Goal: Navigation & Orientation: Find specific page/section

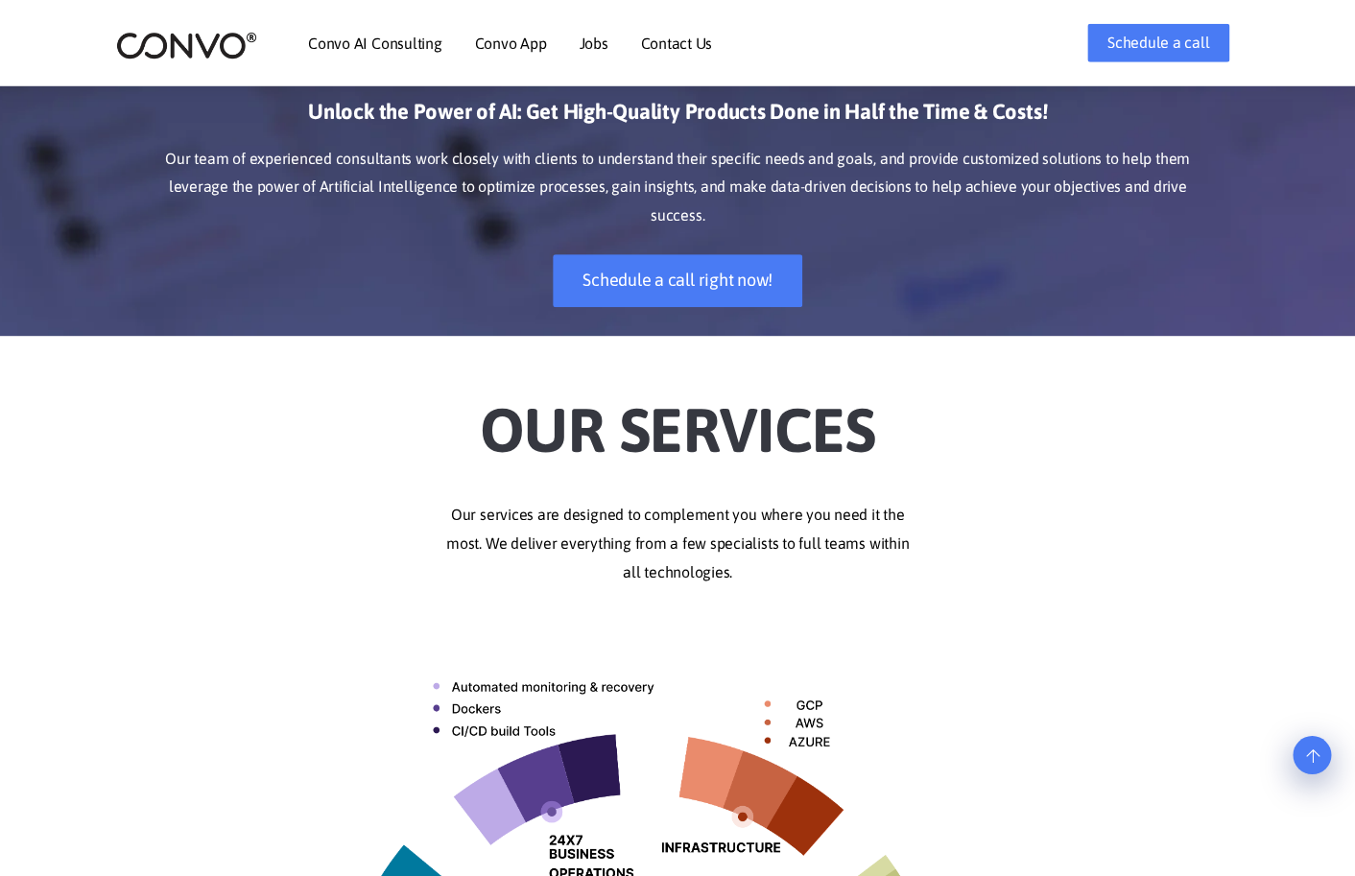
scroll to position [137, 0]
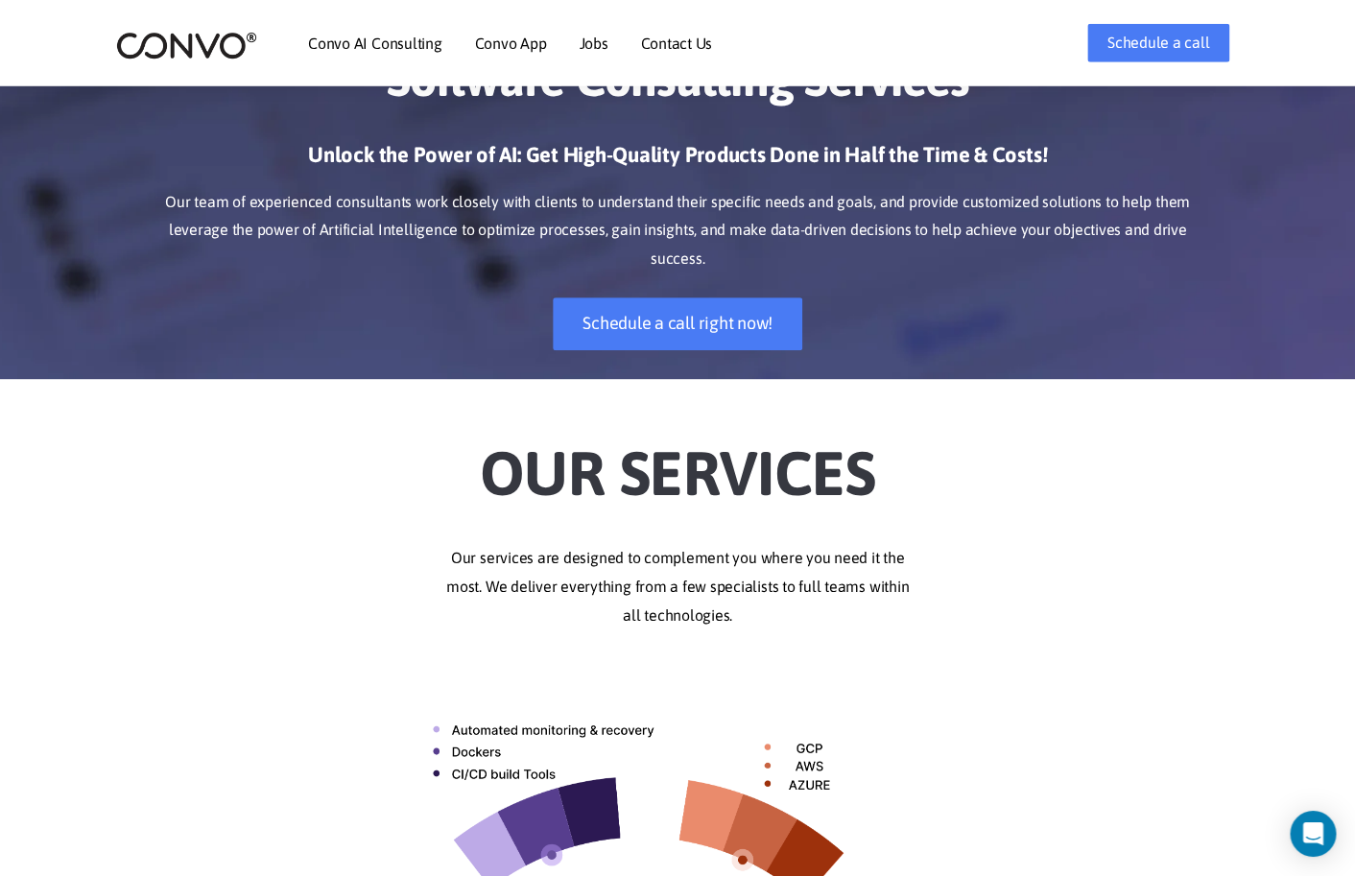
click at [586, 41] on link "Jobs" at bounding box center [593, 43] width 29 height 15
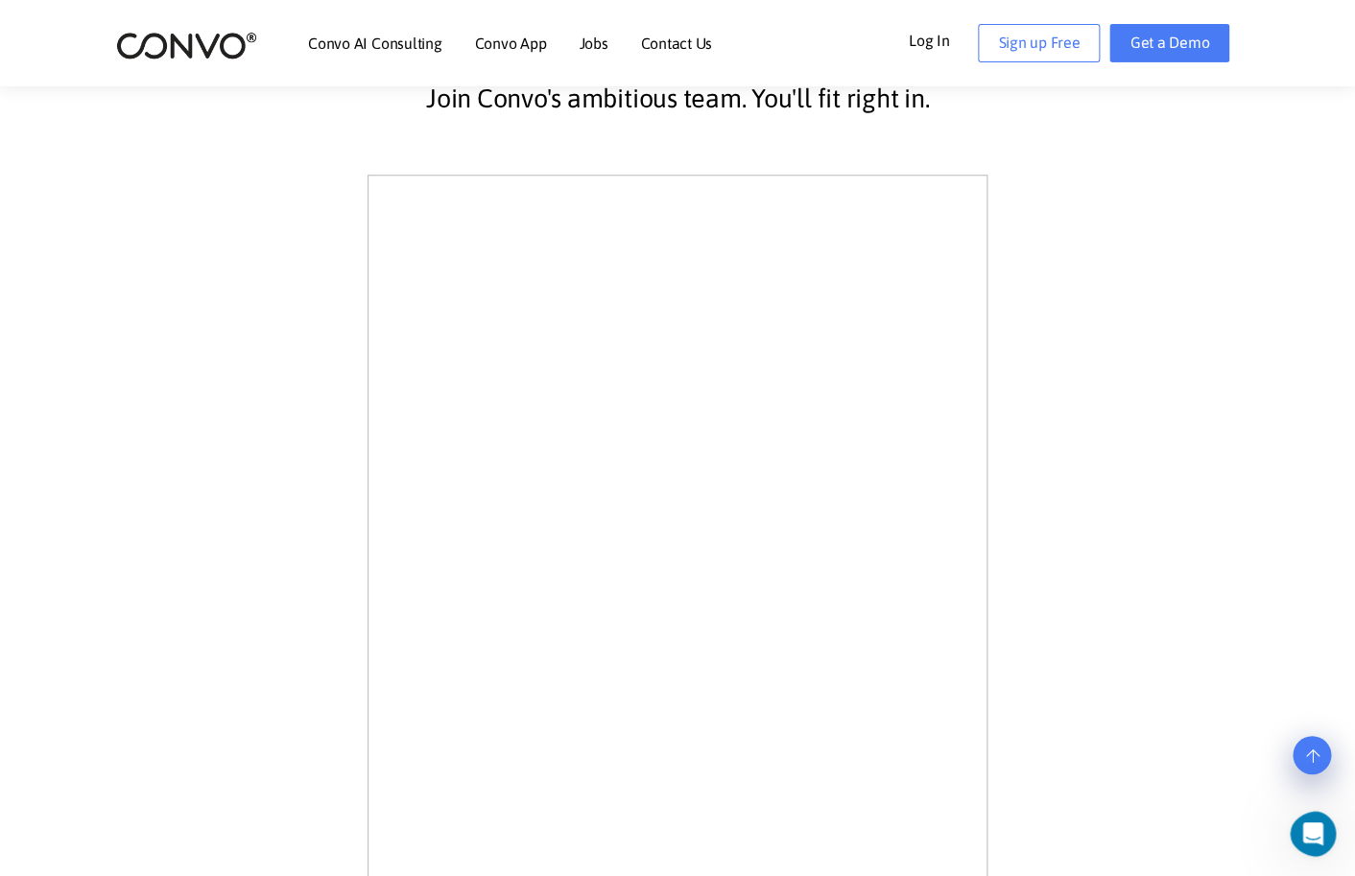
scroll to position [317, 0]
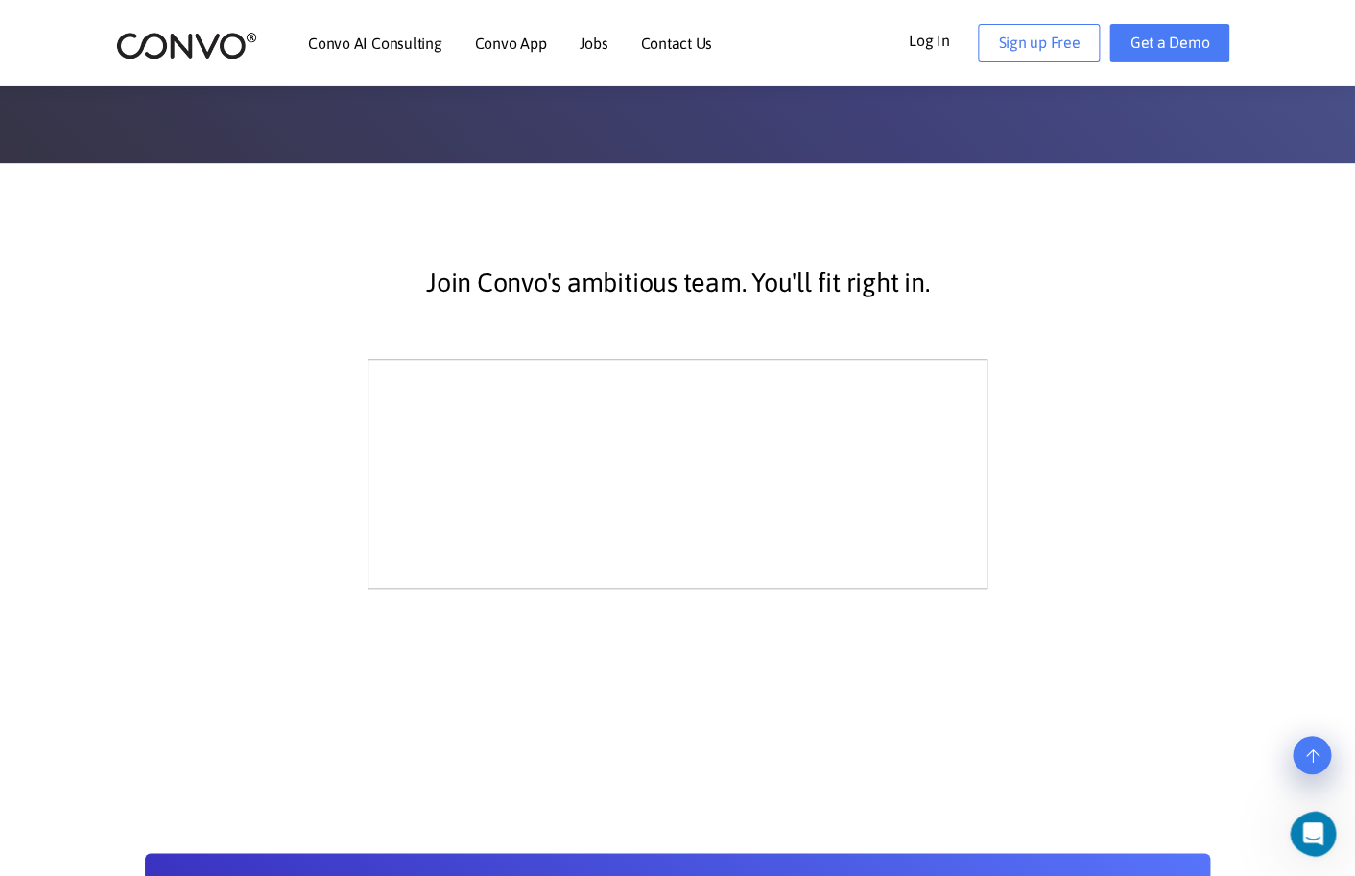
click at [671, 47] on link "Contact Us" at bounding box center [676, 43] width 72 height 15
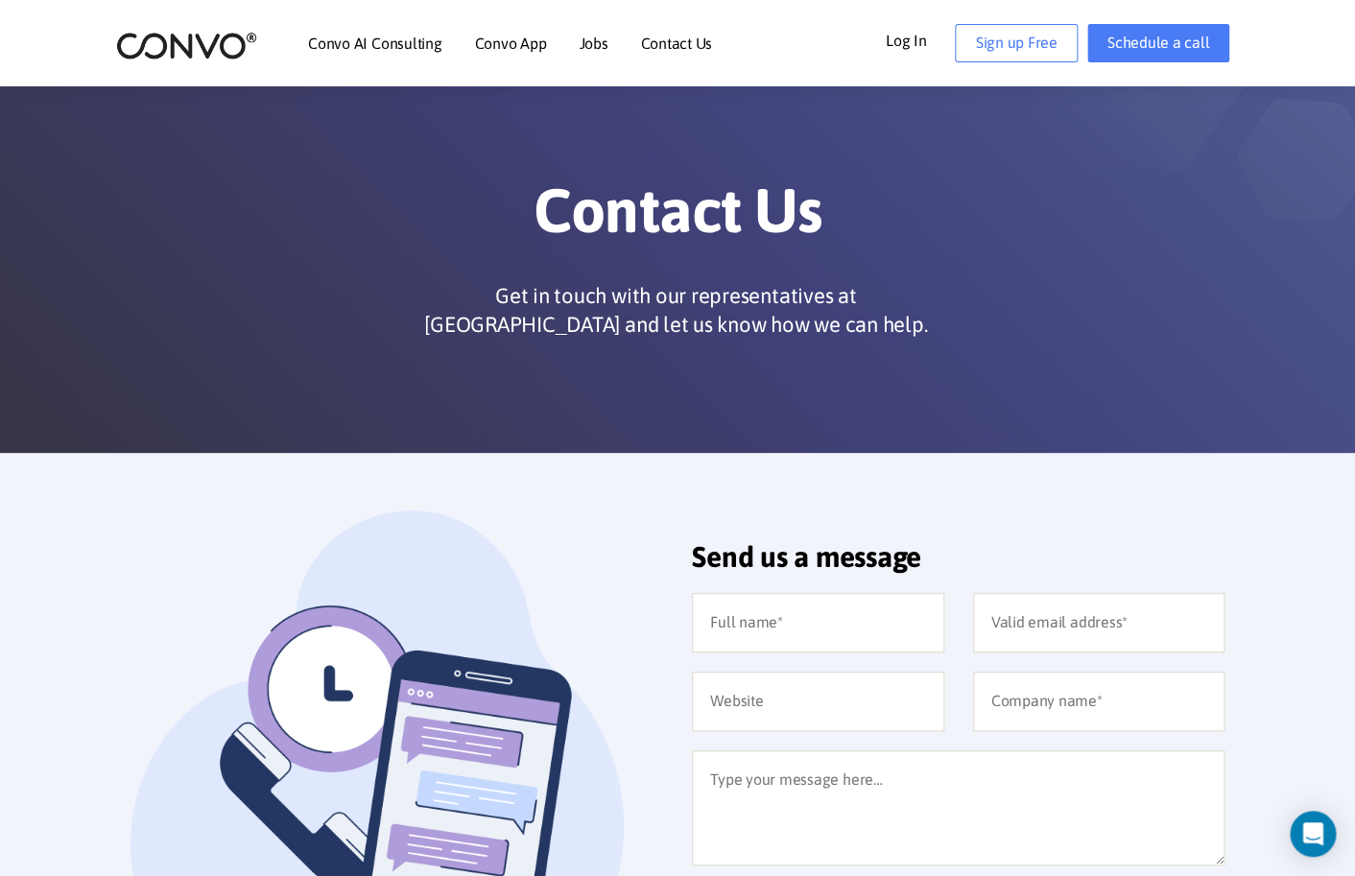
scroll to position [22, 0]
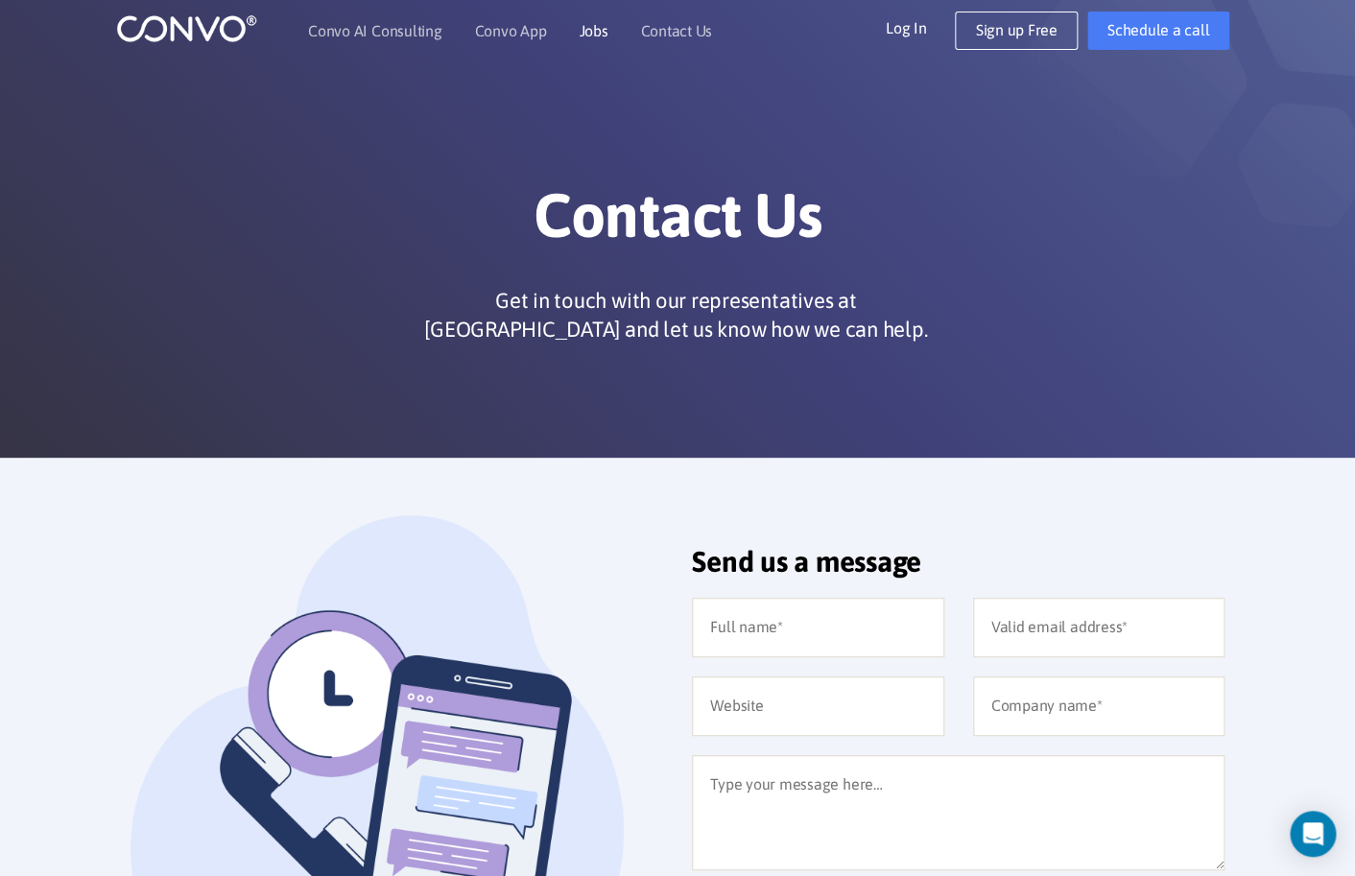
click at [589, 36] on link "Jobs" at bounding box center [593, 30] width 29 height 15
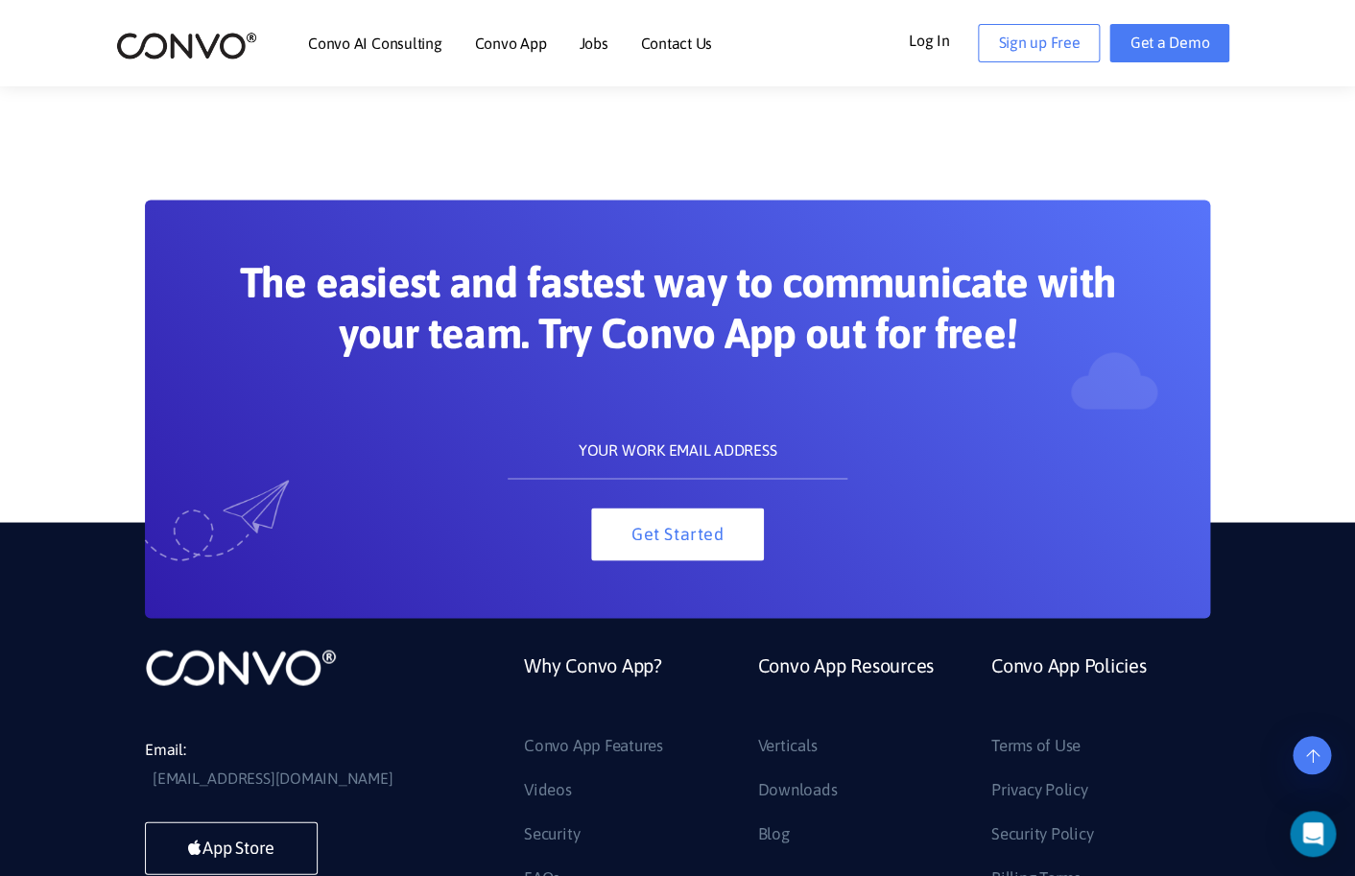
scroll to position [1089, 0]
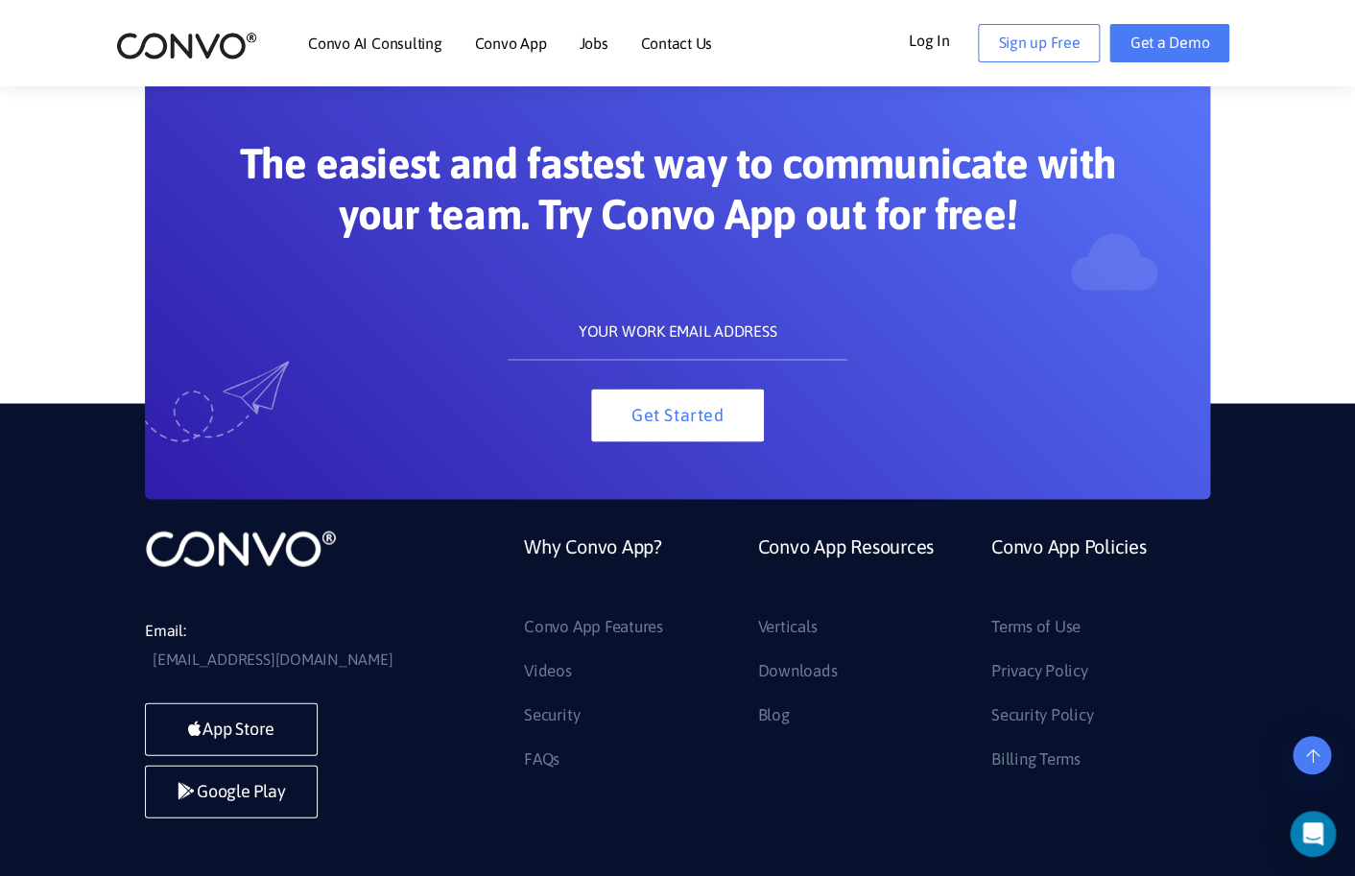
click at [125, 340] on section "The easiest and fastest way to communicate with your team. Try Convo App out fo…" at bounding box center [677, 232] width 1355 height 534
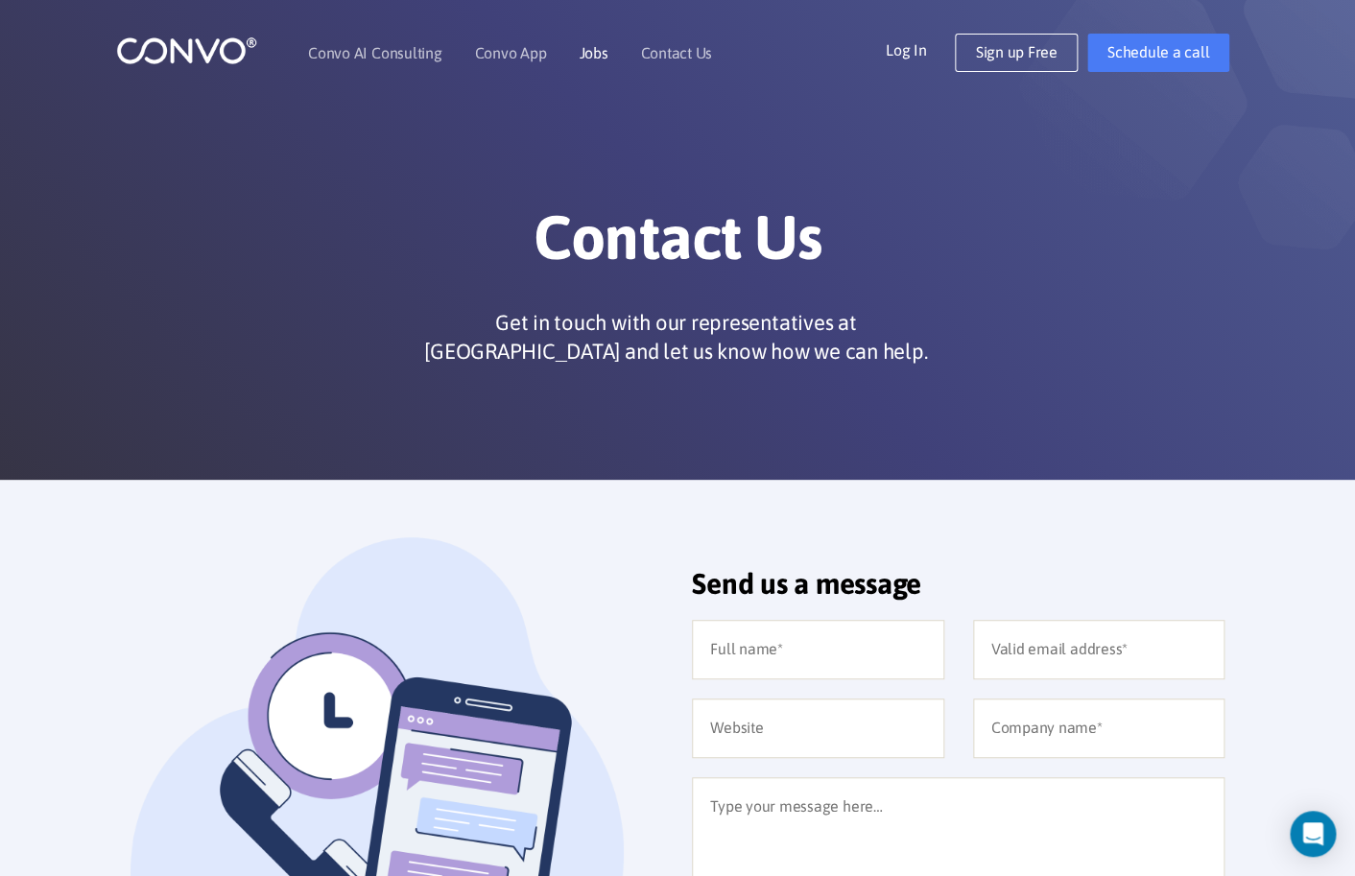
click at [595, 45] on link "Jobs" at bounding box center [593, 52] width 29 height 15
